Goal: Information Seeking & Learning: Learn about a topic

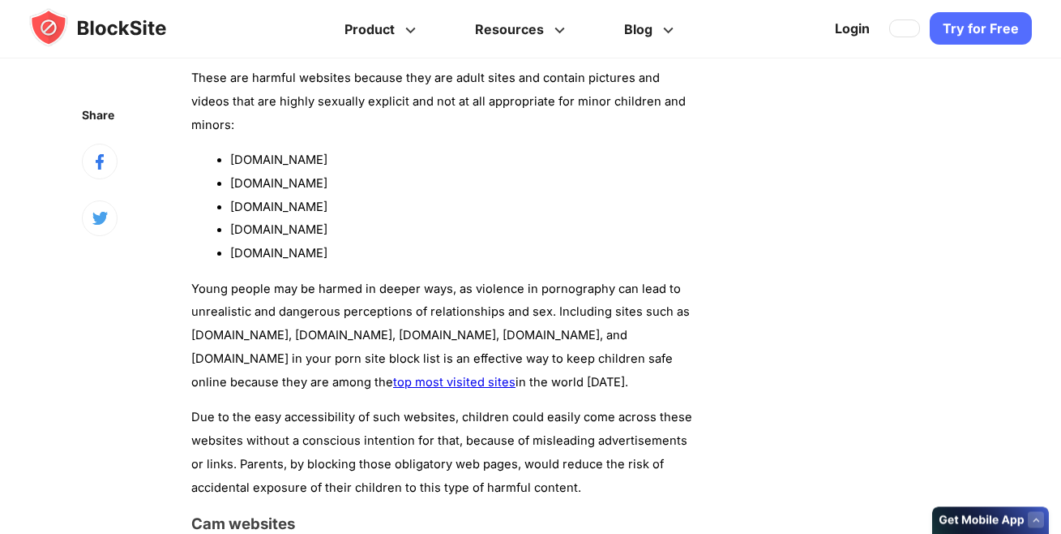
click at [516, 375] on link "top most visited sites" at bounding box center [454, 382] width 122 height 15
